Goal: Task Accomplishment & Management: Use online tool/utility

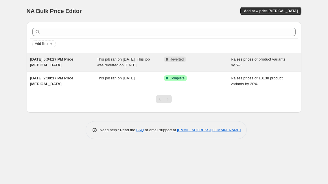
click at [135, 63] on span "This job ran on [DATE]. This job was reverted on [DATE]." at bounding box center [123, 62] width 53 height 10
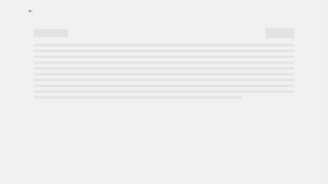
select select "percentage"
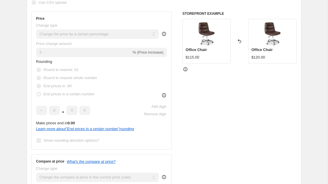
scroll to position [135, 0]
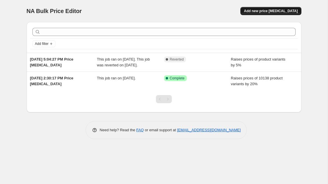
click at [283, 12] on span "Add new price [MEDICAL_DATA]" at bounding box center [271, 11] width 54 height 5
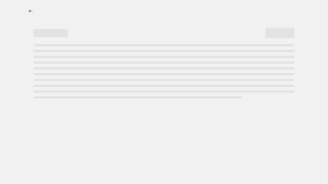
select select "percentage"
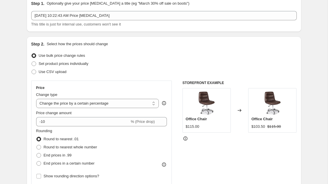
scroll to position [27, 0]
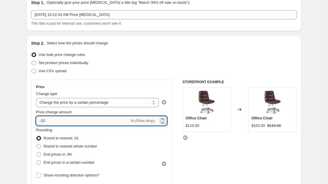
click at [88, 123] on input "-10" at bounding box center [83, 120] width 94 height 9
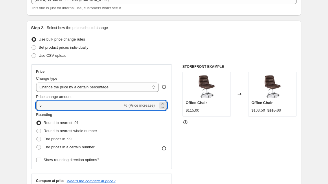
scroll to position [43, 0]
type input "5"
click at [83, 130] on span "Round to nearest whole number" at bounding box center [71, 130] width 54 height 4
click at [37, 129] on input "Round to nearest whole number" at bounding box center [36, 128] width 0 height 0
radio input "true"
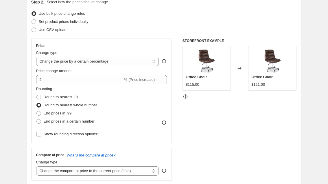
scroll to position [70, 0]
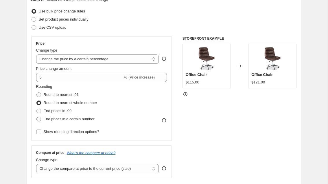
click at [79, 120] on span "End prices in a certain number" at bounding box center [69, 119] width 51 height 4
click at [37, 117] on input "End prices in a certain number" at bounding box center [36, 117] width 0 height 0
radio input "true"
click at [79, 120] on span "End prices in a certain number" at bounding box center [69, 119] width 51 height 4
click at [37, 117] on input "End prices in a certain number" at bounding box center [36, 117] width 0 height 0
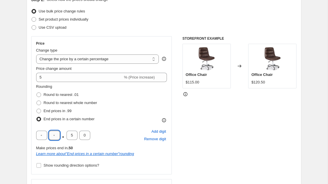
click at [56, 136] on input "text" at bounding box center [54, 135] width 11 height 9
type input "5"
drag, startPoint x: 74, startPoint y: 133, endPoint x: 68, endPoint y: 133, distance: 6.4
click at [69, 133] on input "5" at bounding box center [72, 135] width 11 height 9
type input "0"
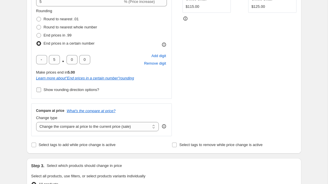
scroll to position [150, 0]
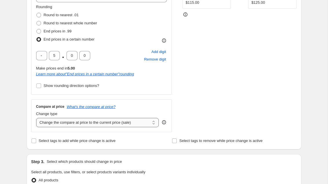
click at [74, 120] on select "Change the compare at price to the current price (sale) Change the compare at p…" at bounding box center [97, 122] width 123 height 9
select select "percentage"
click at [36, 118] on select "Change the compare at price to the current price (sale) Change the compare at p…" at bounding box center [97, 122] width 123 height 9
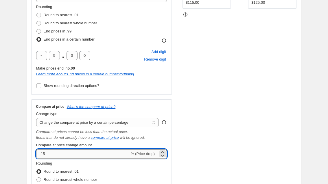
click at [70, 155] on input "-15" at bounding box center [83, 153] width 94 height 9
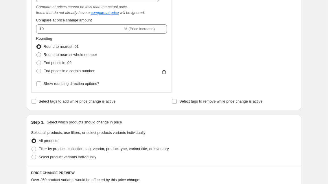
scroll to position [275, 0]
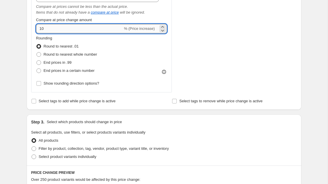
click at [58, 29] on input "10" at bounding box center [79, 28] width 87 height 9
type input "5"
click at [16, 78] on div "Create new price [MEDICAL_DATA]. This page is ready Create new price [MEDICAL_D…" at bounding box center [164, 74] width 328 height 698
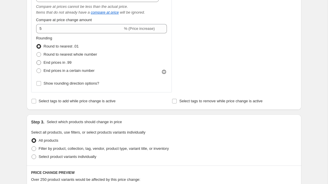
click at [54, 63] on span "End prices in .99" at bounding box center [58, 62] width 28 height 4
click at [37, 61] on input "End prices in .99" at bounding box center [36, 60] width 0 height 0
radio input "true"
click at [58, 54] on span "Round to nearest whole number" at bounding box center [71, 54] width 54 height 4
click at [37, 52] on input "Round to nearest whole number" at bounding box center [36, 52] width 0 height 0
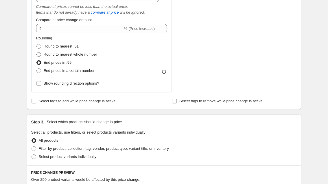
radio input "true"
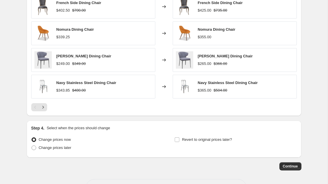
scroll to position [502, 0]
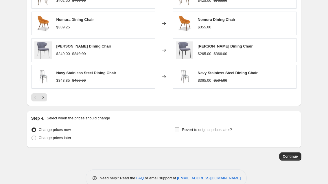
click at [177, 131] on input "Revert to original prices later?" at bounding box center [177, 129] width 5 height 5
checkbox input "true"
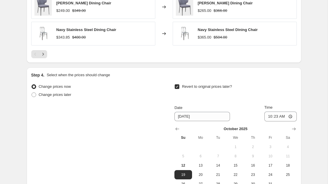
scroll to position [568, 0]
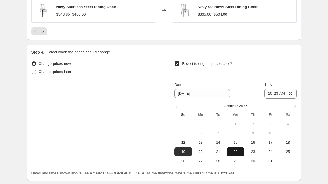
click at [233, 150] on span "22" at bounding box center [235, 151] width 13 height 5
type input "[DATE]"
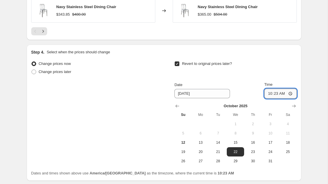
click at [283, 96] on input "10:23" at bounding box center [281, 94] width 32 height 10
type input "05:00"
click at [270, 74] on div "Revert to original prices later?" at bounding box center [236, 68] width 122 height 17
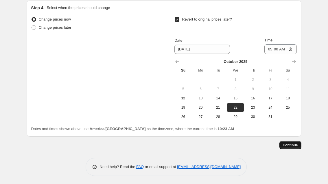
click at [290, 145] on span "Continue" at bounding box center [290, 145] width 15 height 5
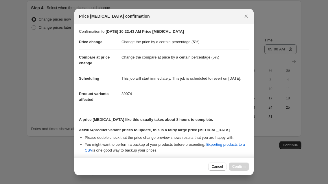
scroll to position [61, 0]
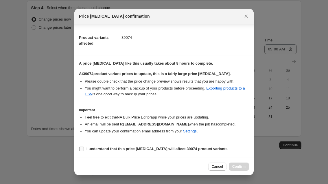
click at [152, 148] on b "I understand that this price [MEDICAL_DATA] will affect 39074 product variants" at bounding box center [157, 149] width 141 height 4
click at [84, 148] on input "I understand that this price [MEDICAL_DATA] will affect 39074 product variants" at bounding box center [81, 149] width 5 height 5
checkbox input "true"
click at [243, 170] on button "Confirm" at bounding box center [239, 166] width 20 height 8
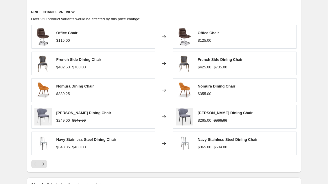
scroll to position [464, 0]
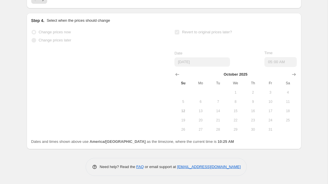
click at [149, 76] on div "Change prices now Change prices later Revert to original prices later? Date [DA…" at bounding box center [164, 81] width 266 height 106
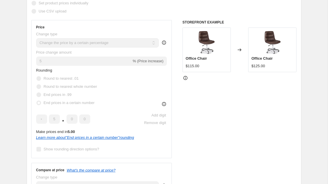
scroll to position [0, 0]
